Goal: Information Seeking & Learning: Learn about a topic

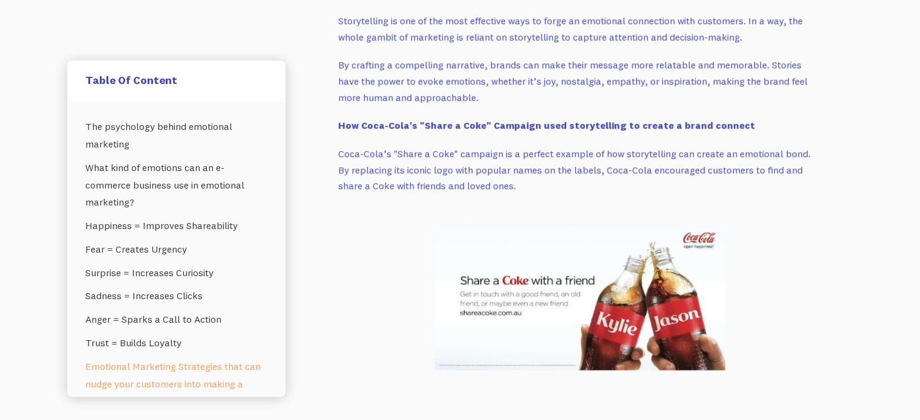
scroll to position [2695, 0]
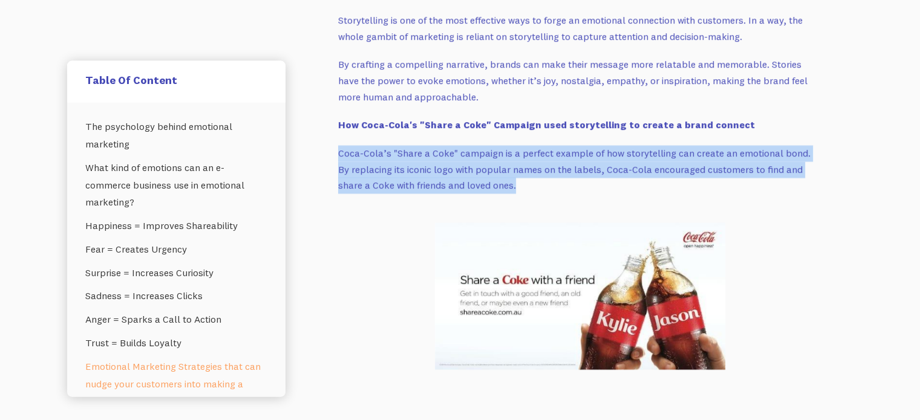
drag, startPoint x: 481, startPoint y: 187, endPoint x: 336, endPoint y: 146, distance: 150.8
copy p "Coca-Cola’s "Share a Coke" campaign is a perfect example of how storytelling ca…"
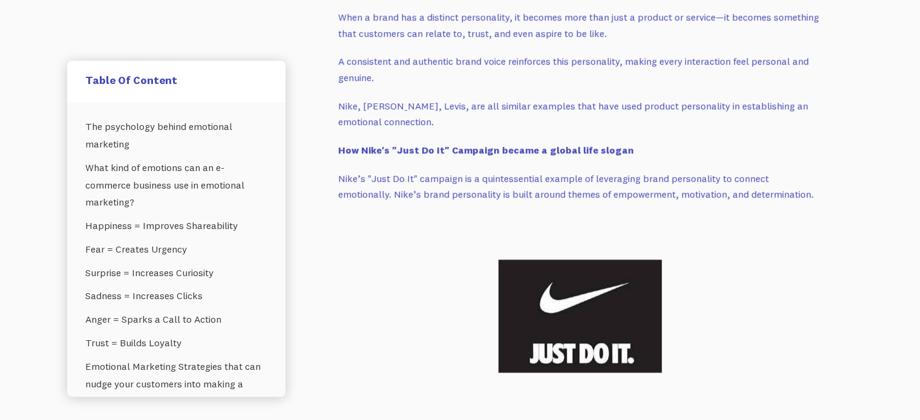
scroll to position [3272, 0]
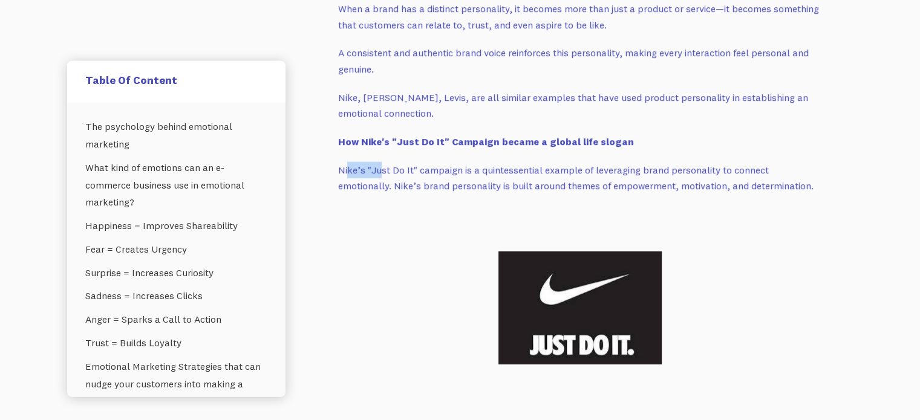
drag, startPoint x: 348, startPoint y: 166, endPoint x: 379, endPoint y: 171, distance: 31.3
click at [379, 171] on p "Nike’s "Just Do It" campaign is a quintessential example of leveraging brand pe…" at bounding box center [580, 178] width 484 height 32
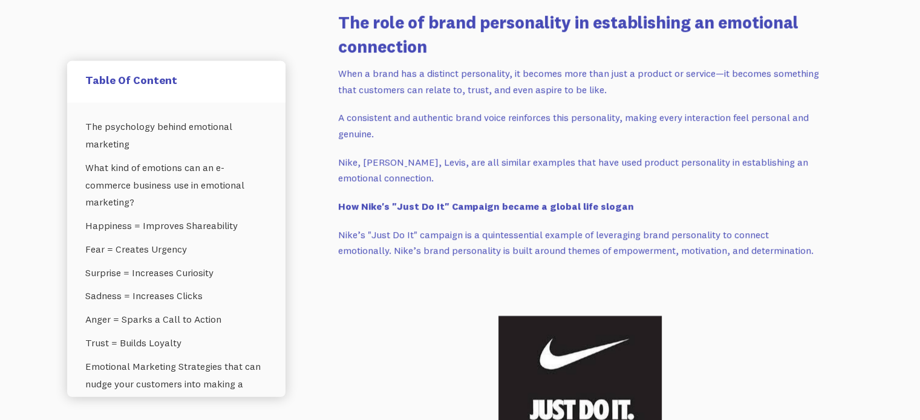
scroll to position [3207, 0]
drag, startPoint x: 337, startPoint y: 73, endPoint x: 612, endPoint y: 82, distance: 274.7
click at [612, 82] on p "When a brand has a distinct personality, it becomes more than just a product or…" at bounding box center [580, 82] width 484 height 32
copy p "When a brand has a distinct personality, it becomes more than just a product or…"
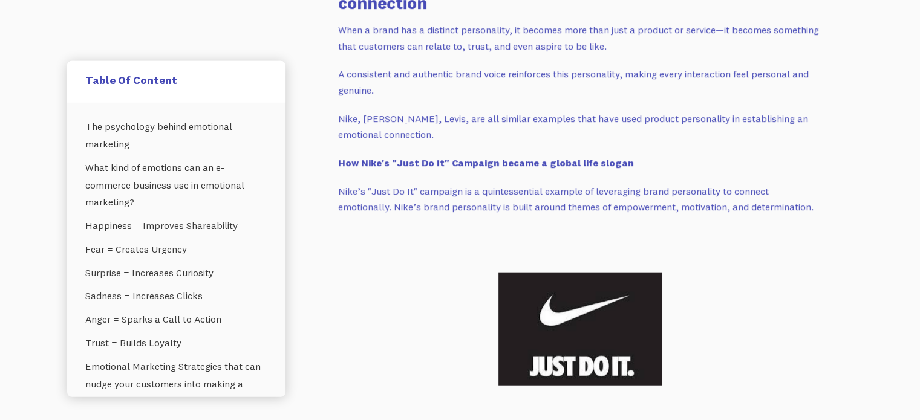
scroll to position [3252, 0]
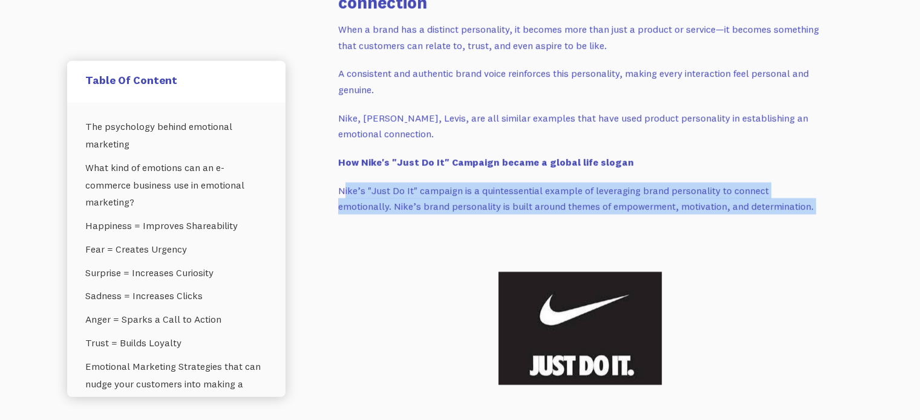
drag, startPoint x: 342, startPoint y: 189, endPoint x: 468, endPoint y: 219, distance: 129.9
drag, startPoint x: 339, startPoint y: 191, endPoint x: 753, endPoint y: 220, distance: 415.2
copy div "Nike’s "Just Do It" campaign is a quintessential example of leveraging brand pe…"
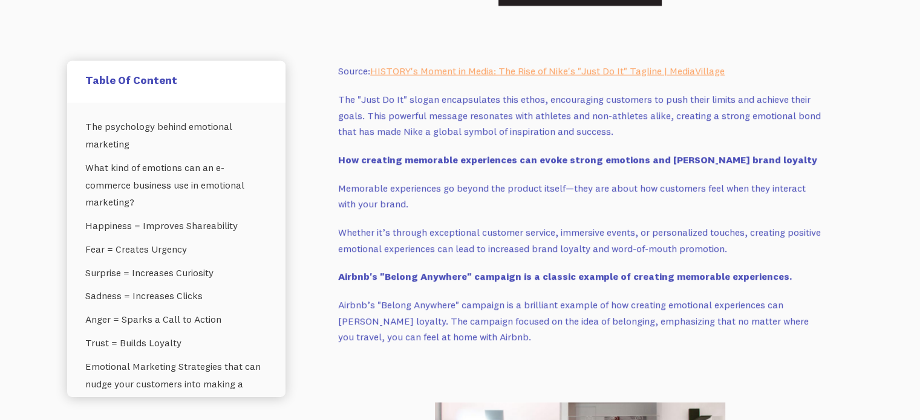
scroll to position [3631, 0]
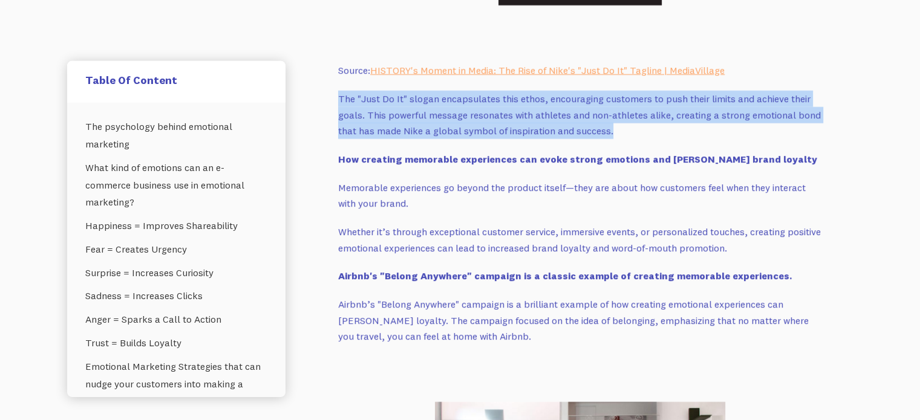
drag, startPoint x: 339, startPoint y: 96, endPoint x: 608, endPoint y: 126, distance: 271.4
click at [608, 126] on p "The "Just Do It" slogan encapsulates this ethos, encouraging customers to push …" at bounding box center [580, 115] width 484 height 48
copy p "The "Just Do It" slogan encapsulates this ethos, encouraging customers to push …"
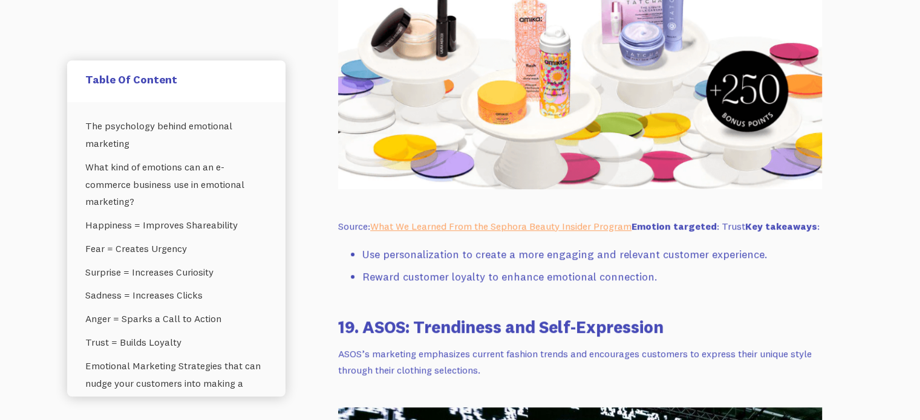
scroll to position [14585, 0]
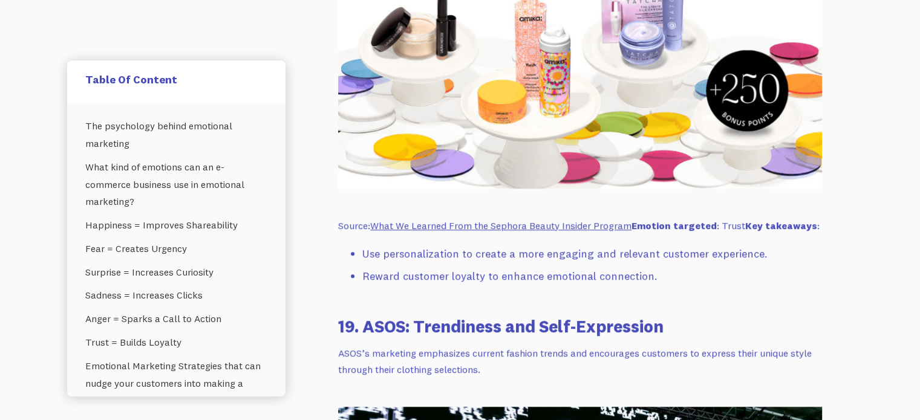
click at [421, 232] on link "What We Learned From the Sephora Beauty Insider Program" at bounding box center [500, 225] width 261 height 12
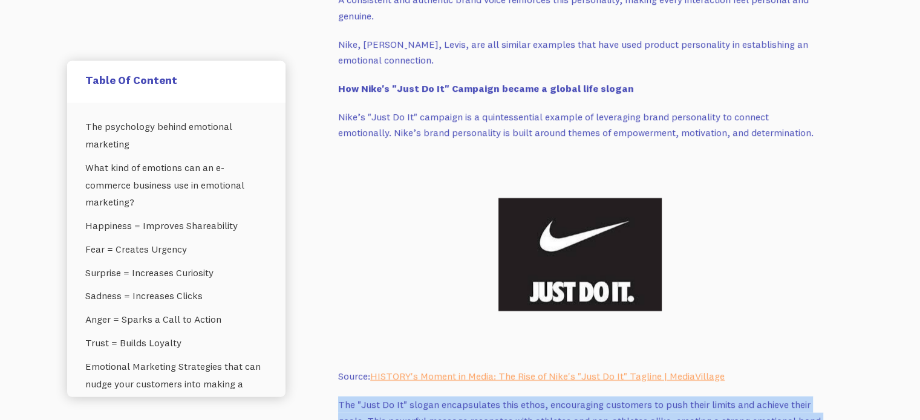
scroll to position [3309, 0]
